Goal: Information Seeking & Learning: Learn about a topic

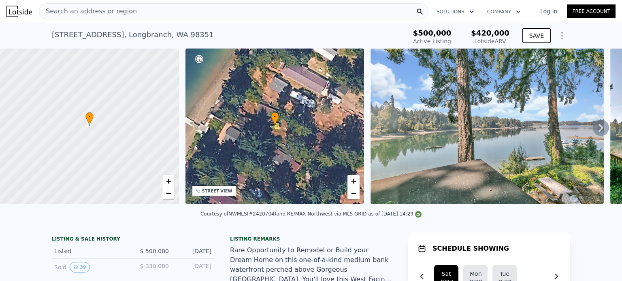
click at [100, 14] on span "Search an address or region" at bounding box center [88, 11] width 98 height 10
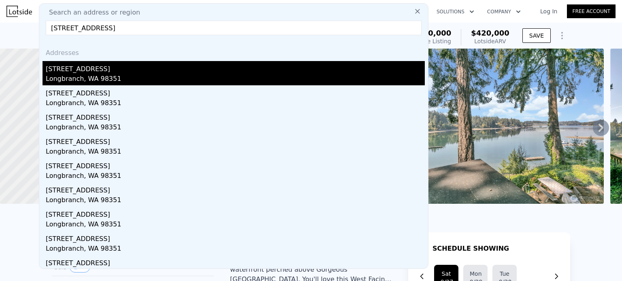
type input "[STREET_ADDRESS]"
click at [99, 78] on div "Longbranch, WA 98351" at bounding box center [235, 79] width 379 height 11
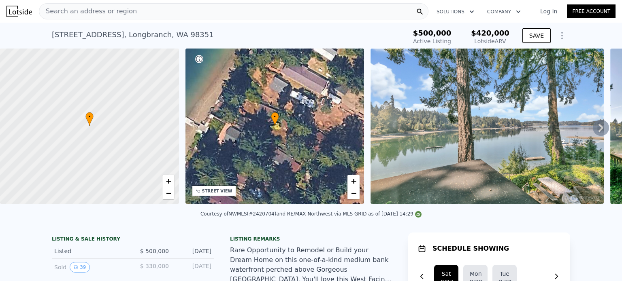
type input "1.25"
type input "1.75"
type input "1248"
type input "1960"
type input "10650"
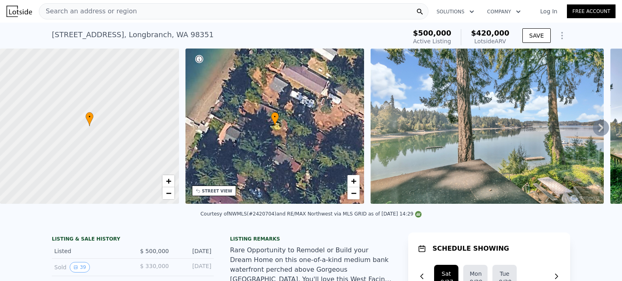
type input "29200"
type input "$ 488,000"
type input "$ 138,967"
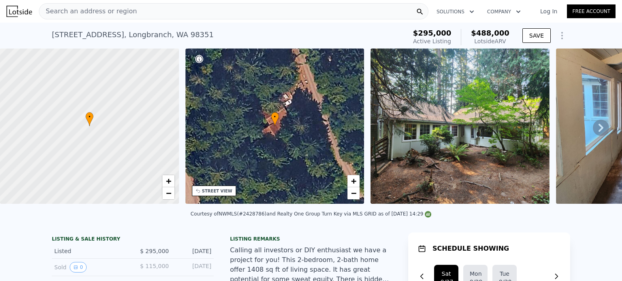
click at [114, 13] on span "Search an address or region" at bounding box center [88, 11] width 98 height 10
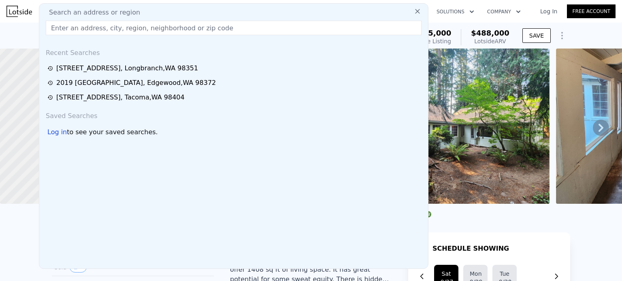
click at [96, 29] on input "text" at bounding box center [234, 28] width 376 height 15
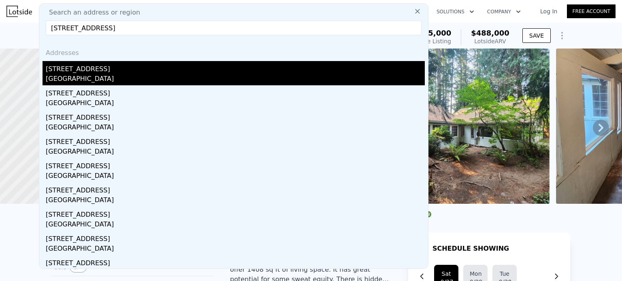
type input "[STREET_ADDRESS]"
click at [115, 76] on div "[GEOGRAPHIC_DATA]" at bounding box center [235, 79] width 379 height 11
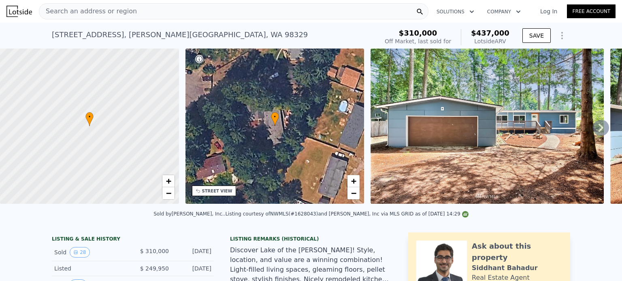
type input "1"
type input "1.25"
type input "1.75"
type input "1248"
type input "1960"
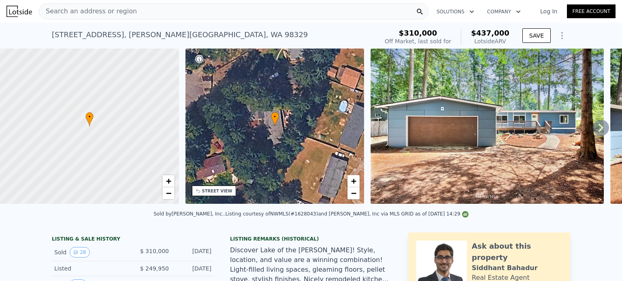
type input "10650"
type input "29200"
type input "$ 488,000"
type input "5"
type input "$ 138,967"
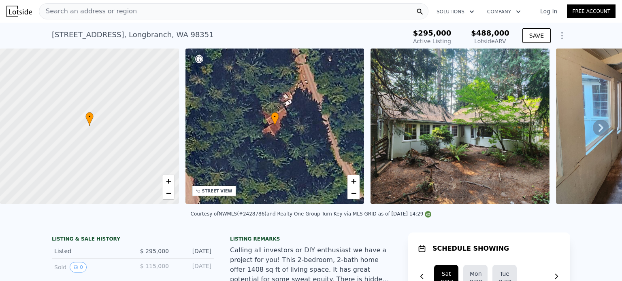
click at [67, 10] on span "Search an address or region" at bounding box center [88, 11] width 98 height 10
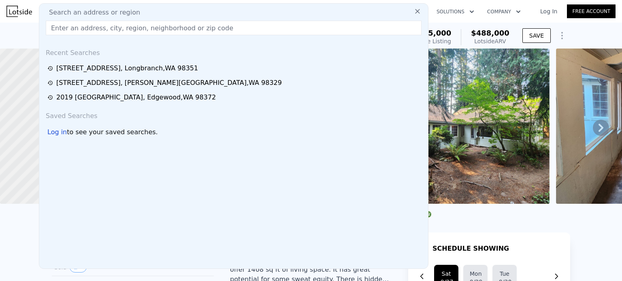
drag, startPoint x: 67, startPoint y: 10, endPoint x: 58, endPoint y: 26, distance: 18.5
click at [58, 26] on input "text" at bounding box center [234, 28] width 376 height 15
paste input "[STREET_ADDRESS]"
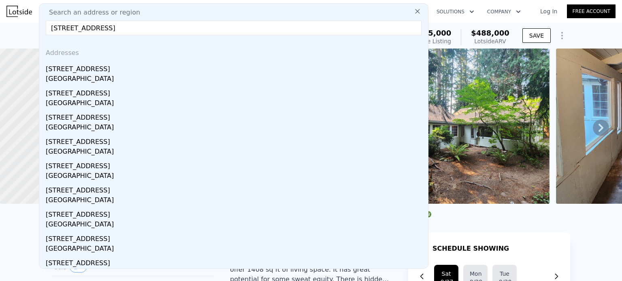
type input "[STREET_ADDRESS]"
click at [187, 30] on input "[STREET_ADDRESS]" at bounding box center [234, 28] width 376 height 15
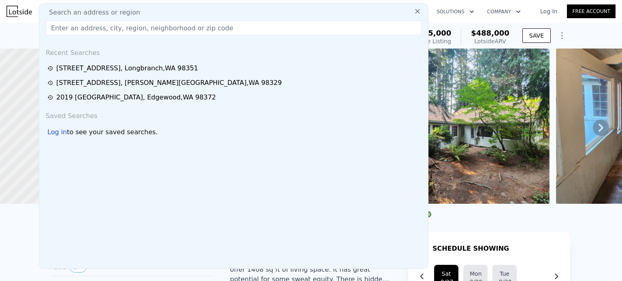
paste input "[STREET_ADDRESS]"
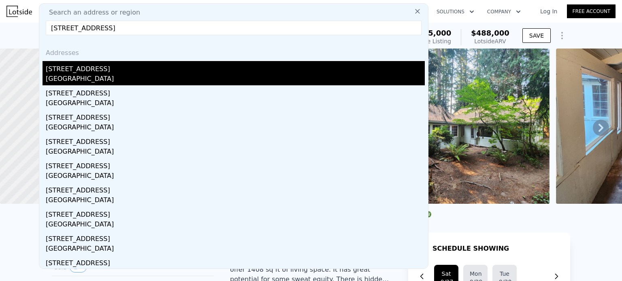
type input "[STREET_ADDRESS]"
click at [95, 75] on div "[GEOGRAPHIC_DATA]" at bounding box center [235, 79] width 379 height 11
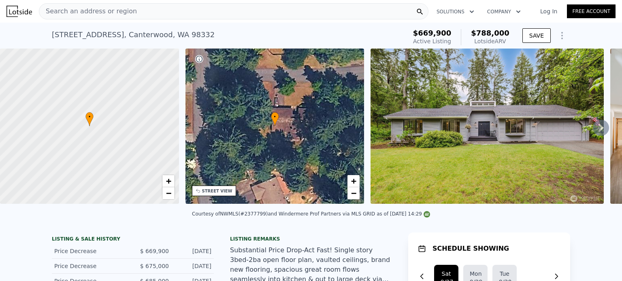
click at [152, 14] on div "Search an address or region" at bounding box center [233, 11] width 389 height 16
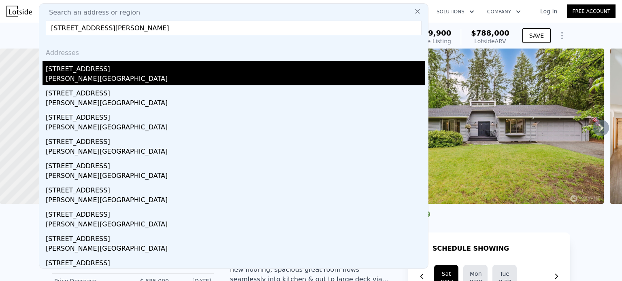
type input "[STREET_ADDRESS][PERSON_NAME]"
click at [122, 76] on div "[PERSON_NAME][GEOGRAPHIC_DATA]" at bounding box center [235, 79] width 379 height 11
